Goal: Task Accomplishment & Management: Use online tool/utility

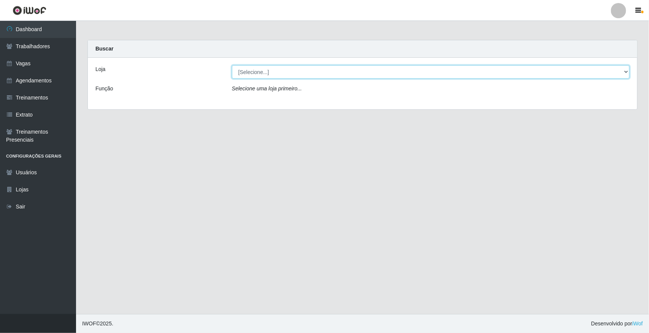
click at [624, 69] on select "[Selecione...] [GEOGRAPHIC_DATA]" at bounding box center [430, 71] width 397 height 13
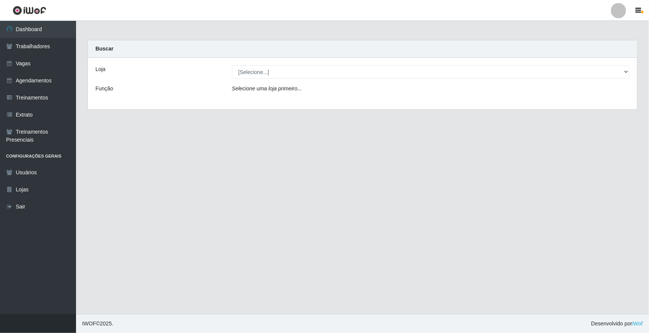
click at [609, 103] on div "Loja [Selecione...] Nova República - Pajuçara Função Selecione uma loja primeir…" at bounding box center [362, 84] width 549 height 52
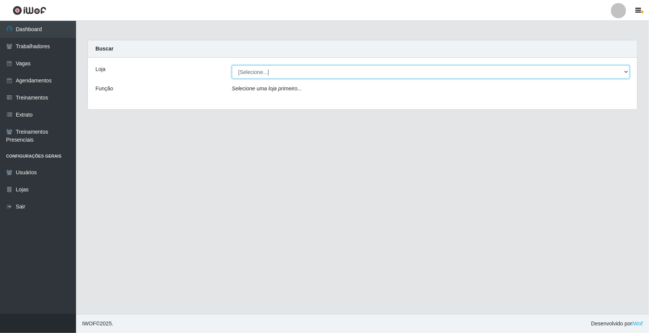
click at [627, 69] on select "[Selecione...] [GEOGRAPHIC_DATA]" at bounding box center [430, 71] width 397 height 13
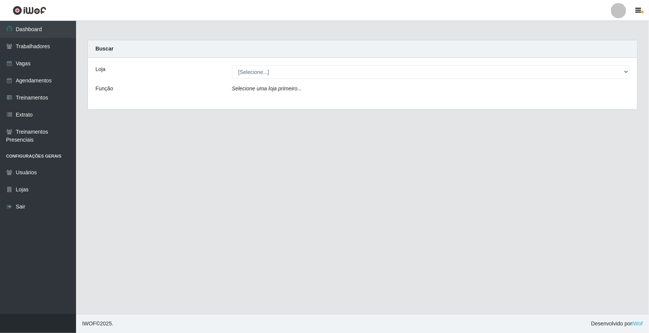
click at [621, 104] on div "Loja [Selecione...] Nova República - Pajuçara Função Selecione uma loja primeir…" at bounding box center [362, 84] width 549 height 52
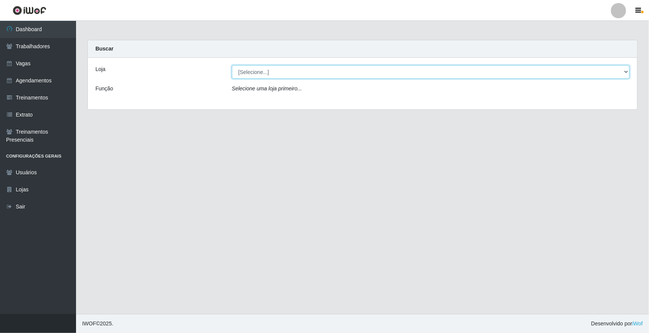
click at [624, 70] on select "[Selecione...] [GEOGRAPHIC_DATA]" at bounding box center [430, 71] width 397 height 13
select select "65"
click at [232, 65] on select "[Selecione...] [GEOGRAPHIC_DATA]" at bounding box center [430, 71] width 397 height 13
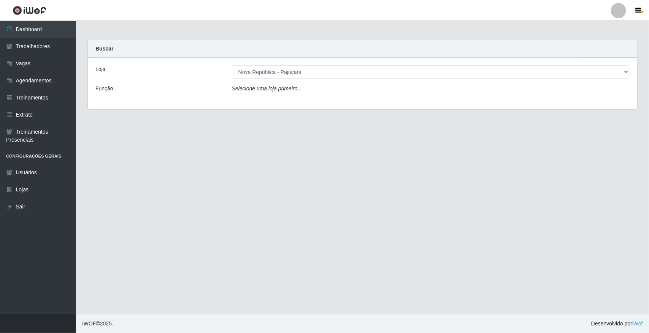
drag, startPoint x: 233, startPoint y: 103, endPoint x: 242, endPoint y: 98, distance: 10.9
click at [242, 98] on div "Loja [Selecione...] Nova República - Pajuçara Função Selecione uma loja primeir…" at bounding box center [362, 84] width 549 height 52
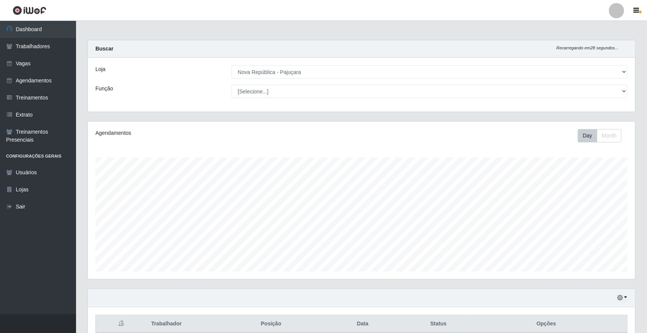
scroll to position [158, 547]
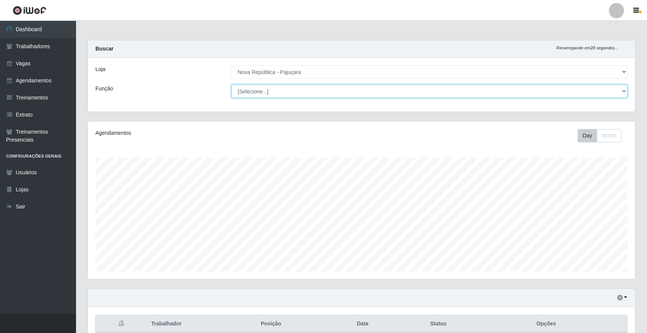
click at [624, 90] on select "[Selecione...] Balconista Operador de Caixa Repositor" at bounding box center [429, 91] width 396 height 13
click at [620, 88] on select "[Selecione...] Balconista Operador de Caixa Repositor" at bounding box center [429, 91] width 396 height 13
select select "22"
click at [231, 85] on select "[Selecione...] Balconista Operador de Caixa Repositor" at bounding box center [429, 91] width 396 height 13
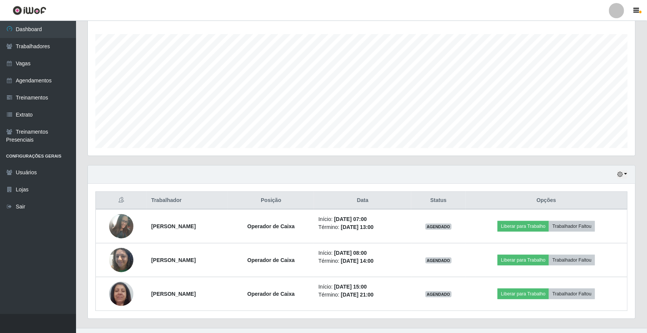
scroll to position [139, 0]
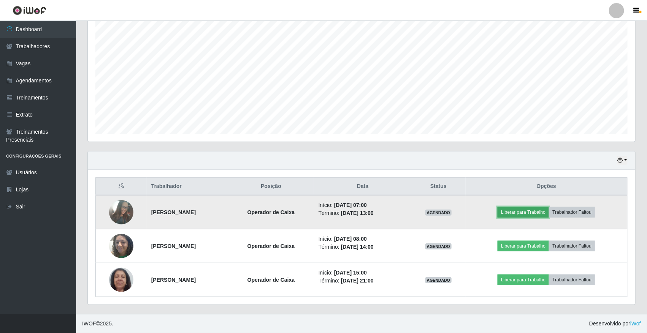
click at [536, 209] on button "Liberar para Trabalho" at bounding box center [522, 212] width 51 height 11
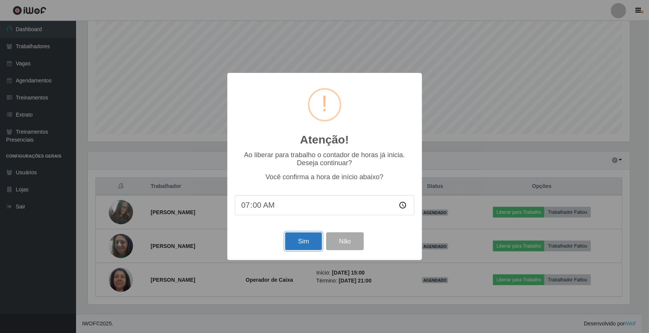
click at [304, 244] on button "Sim" at bounding box center [303, 242] width 37 height 18
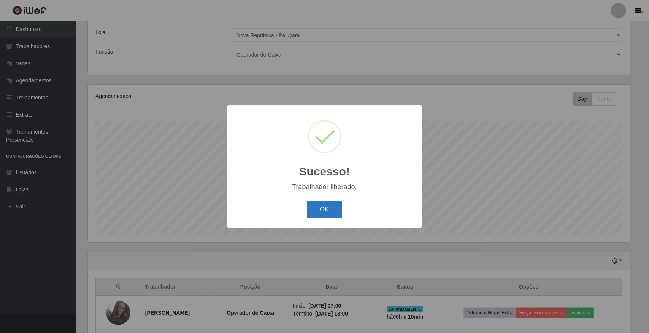
click at [322, 206] on button "OK" at bounding box center [324, 210] width 35 height 18
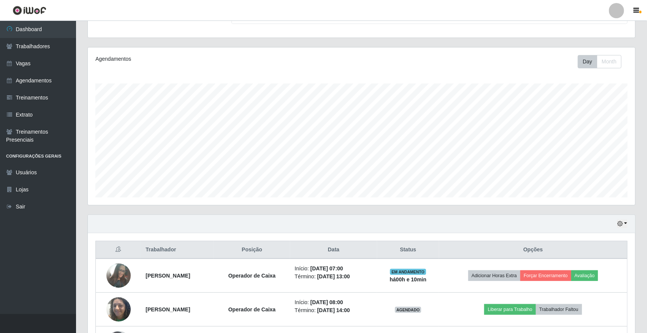
scroll to position [132, 0]
